Goal: Information Seeking & Learning: Learn about a topic

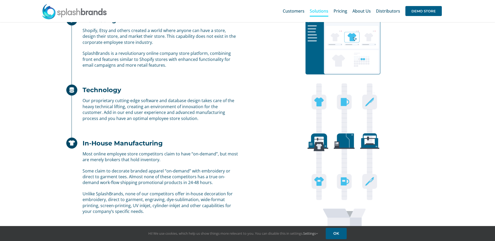
scroll to position [328, 0]
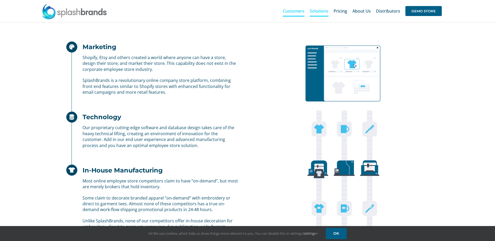
click at [297, 7] on link "Customers" at bounding box center [294, 11] width 22 height 17
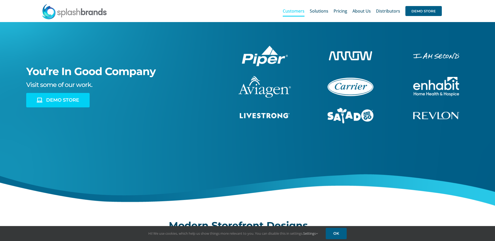
click at [78, 105] on link "DEMO STORE" at bounding box center [57, 100] width 63 height 14
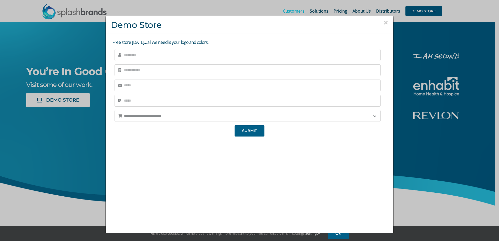
click at [384, 23] on button "×" at bounding box center [386, 23] width 5 height 8
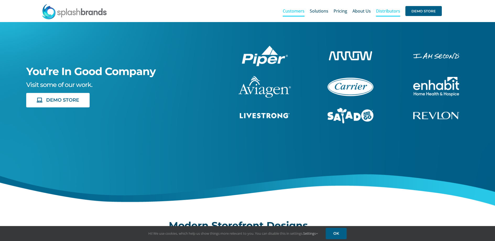
click at [381, 13] on span "Distributors" at bounding box center [388, 11] width 24 height 4
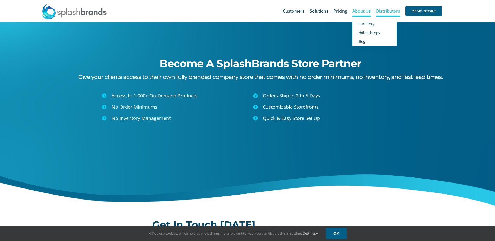
click at [368, 11] on span "About Us" at bounding box center [362, 11] width 18 height 4
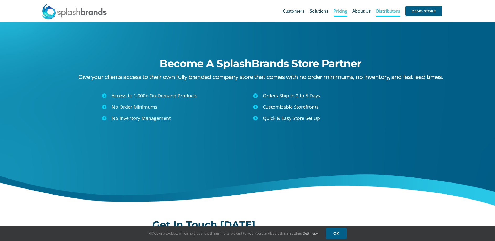
click at [344, 11] on span "Pricing" at bounding box center [341, 11] width 14 height 4
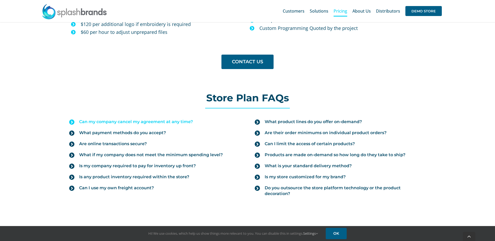
scroll to position [523, 0]
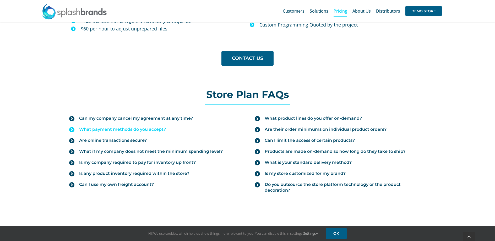
click at [143, 127] on span "What payment methods do you accept?" at bounding box center [122, 129] width 87 height 6
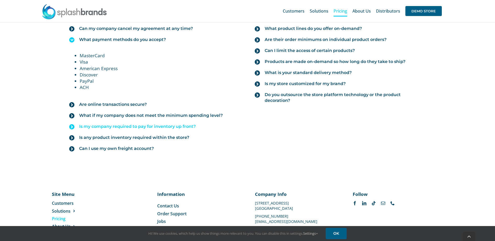
scroll to position [616, 0]
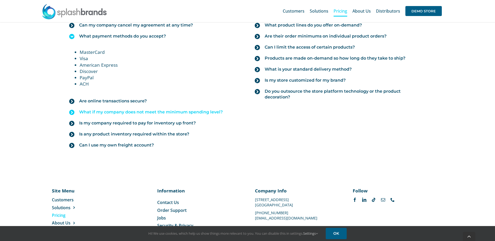
click at [163, 112] on span "What if my company does not meet the minimum spending level?" at bounding box center [151, 112] width 144 height 6
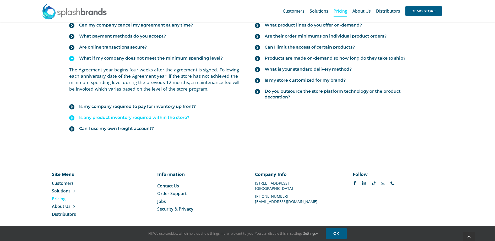
click at [143, 119] on span "Is any product inventory required within the store?" at bounding box center [134, 118] width 110 height 6
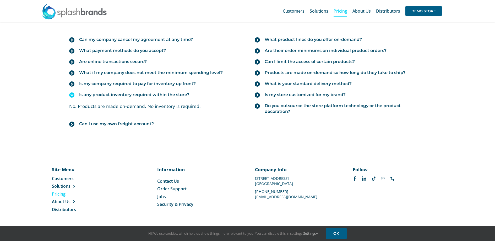
scroll to position [602, 0]
click at [150, 95] on span "Is any product inventory required within the store?" at bounding box center [134, 95] width 110 height 6
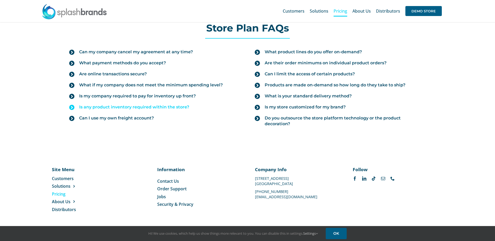
scroll to position [589, 0]
click at [150, 95] on span "Is my company required to pay for inventory up front?" at bounding box center [137, 96] width 117 height 6
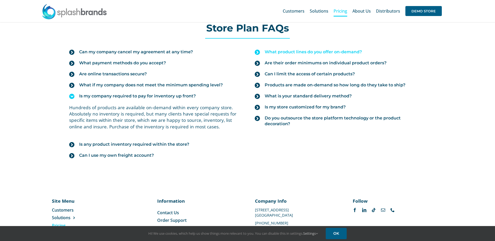
click at [299, 55] on span "What product lines do you offer on-demand?" at bounding box center [313, 52] width 97 height 6
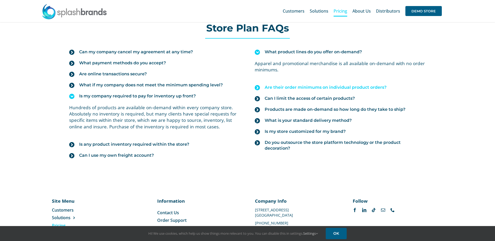
click at [309, 85] on span "Are their order minimums on individual product orders?" at bounding box center [326, 87] width 122 height 6
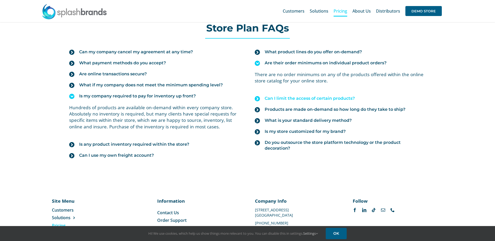
click at [308, 99] on span "Can I limit the access of certain products?" at bounding box center [310, 98] width 90 height 6
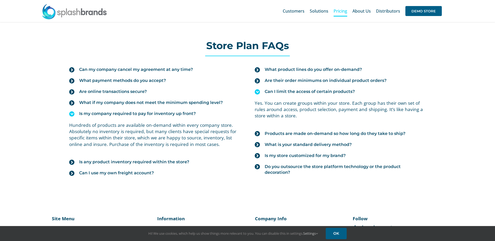
scroll to position [568, 0]
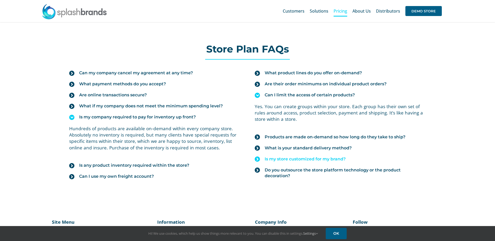
click at [288, 159] on span "Is my store customized for my brand?" at bounding box center [305, 159] width 81 height 6
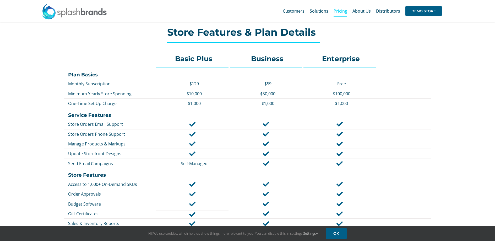
scroll to position [0, 0]
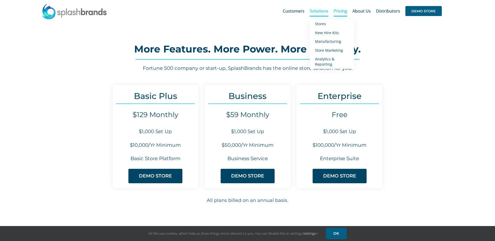
click at [323, 12] on span "Solutions" at bounding box center [319, 11] width 19 height 4
click at [322, 22] on span "Stores" at bounding box center [320, 23] width 11 height 5
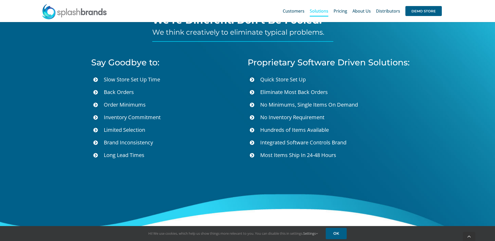
scroll to position [1914, 0]
